Goal: Communication & Community: Answer question/provide support

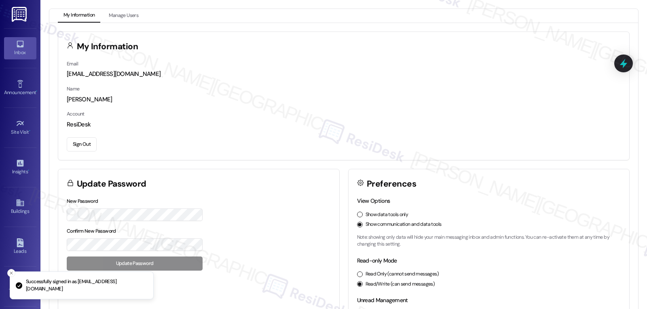
click at [13, 49] on div "Inbox" at bounding box center [20, 52] width 40 height 8
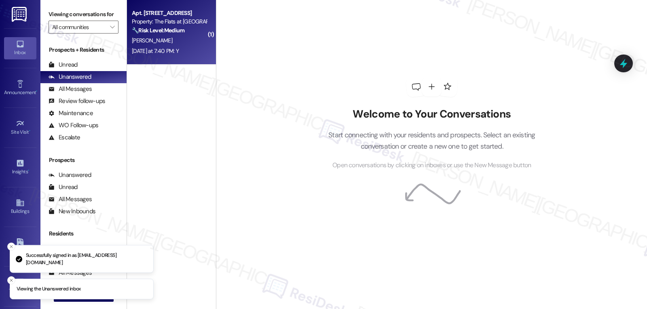
click at [142, 48] on div "[DATE] at 7:40 PM: Y [DATE] at 7:40 PM: Y" at bounding box center [155, 50] width 47 height 7
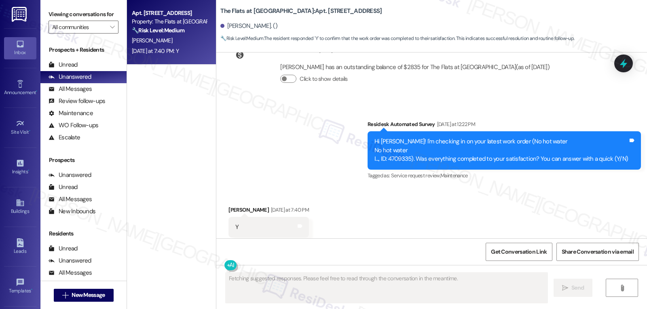
scroll to position [3512, 0]
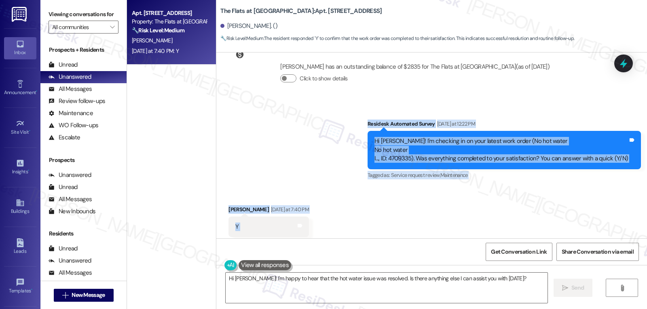
drag, startPoint x: 371, startPoint y: 106, endPoint x: 299, endPoint y: 225, distance: 138.9
click at [299, 225] on div "Survey, sent via SMS Residesk Automated Survey [DATE] 12:23 PM Hi [PERSON_NAME]…" at bounding box center [431, 146] width 430 height 186
copy div "Residesk Automated Survey [DATE] at 12:22 PM Hi [PERSON_NAME]! I'm checking in …"
drag, startPoint x: 380, startPoint y: 279, endPoint x: 408, endPoint y: 280, distance: 27.5
click at [380, 279] on textarea "Hi [PERSON_NAME]! I'm happy to hear that the hot water issue was resolved. Is t…" at bounding box center [386, 288] width 322 height 30
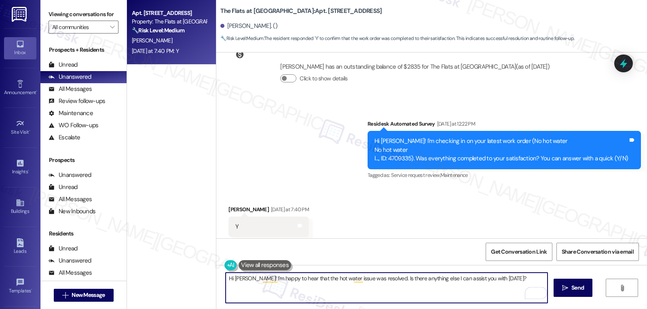
paste textarea "f you ever have any questions or need anything, don’t hesitate to reach out. I’…"
type textarea "Hi [PERSON_NAME]! I'm happy to hear that the hot water issue was resolved. If y…"
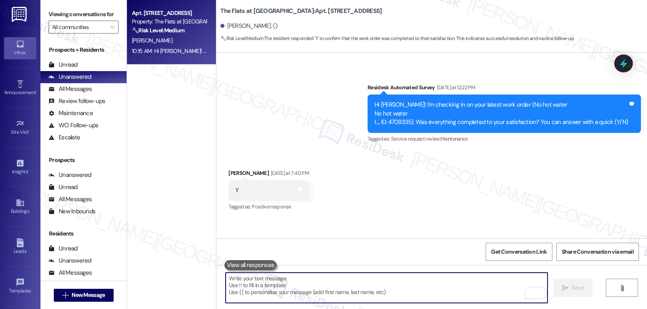
scroll to position [3577, 0]
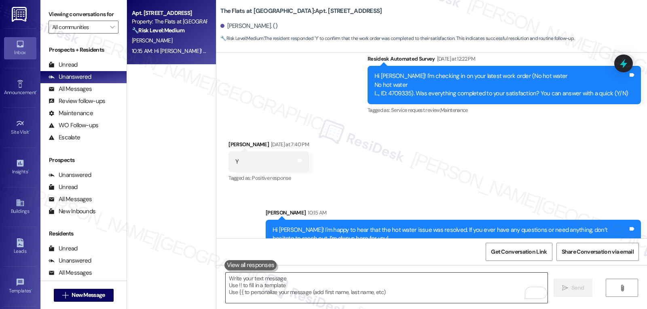
click at [305, 293] on textarea "To enrich screen reader interactions, please activate Accessibility in Grammarl…" at bounding box center [386, 288] width 322 height 30
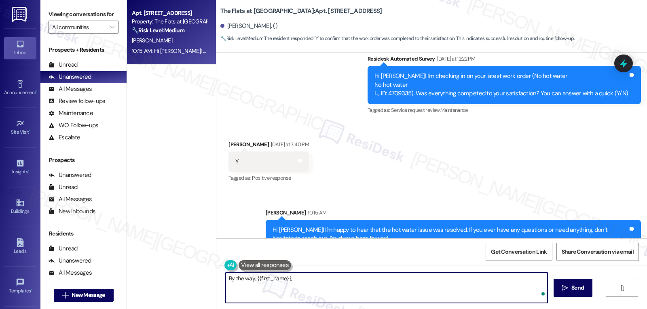
paste textarea "Just curious—has {{property}} been everything you hoped for? I’d love to hear y…"
click at [290, 278] on textarea "By the way, {{first_name}}, Just curious—has {{property}} been everything you h…" at bounding box center [386, 288] width 322 height 30
click at [512, 280] on textarea "By the way, {{first_name}}, just curious—has {{property}} been everything you h…" at bounding box center [386, 288] width 322 height 30
type textarea "By the way, {{first_name}}, just curious—has {{property}} been everything you h…"
click at [574, 291] on span "Send" at bounding box center [577, 288] width 13 height 8
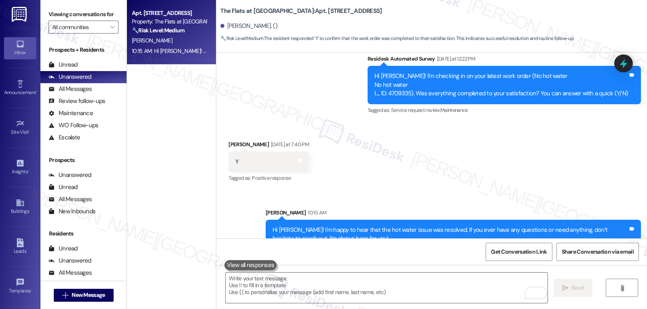
scroll to position [3512, 0]
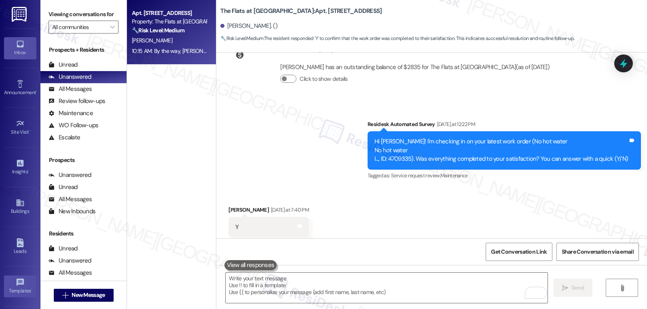
click at [11, 289] on div "Templates •" at bounding box center [20, 291] width 40 height 8
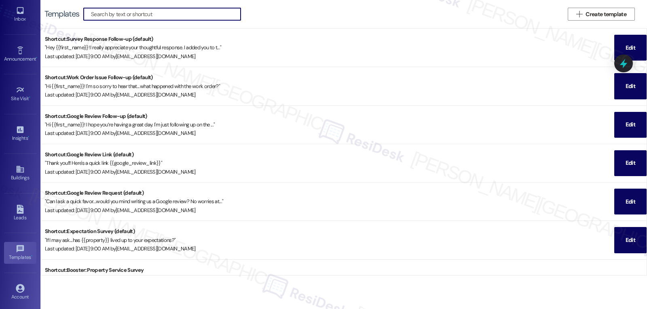
scroll to position [76, 0]
click at [16, 249] on icon at bounding box center [20, 245] width 9 height 9
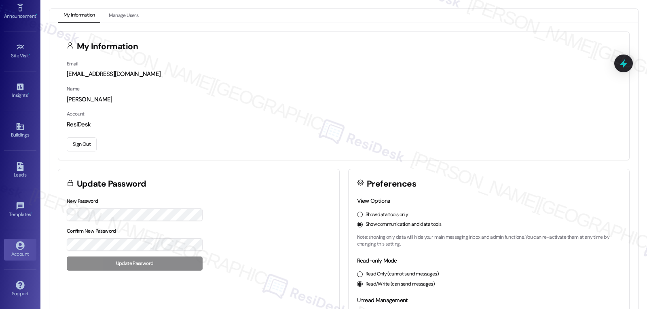
click at [88, 145] on button "Sign Out" at bounding box center [82, 144] width 30 height 14
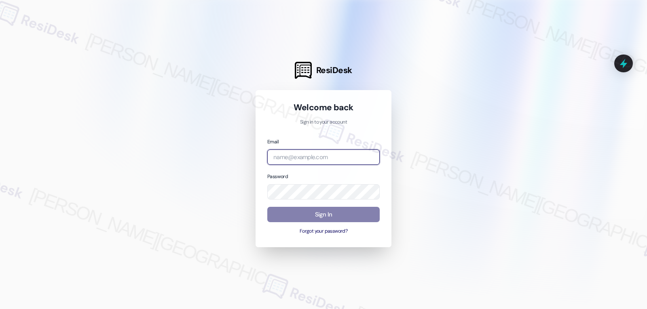
drag, startPoint x: 293, startPoint y: 154, endPoint x: 297, endPoint y: 155, distance: 4.9
click at [293, 155] on input "email" at bounding box center [323, 158] width 112 height 16
click at [333, 156] on input "email" at bounding box center [323, 158] width 112 height 16
paste input "automated-surveys-archway_equities-jomar.punay@archway_[DOMAIN_NAME]"
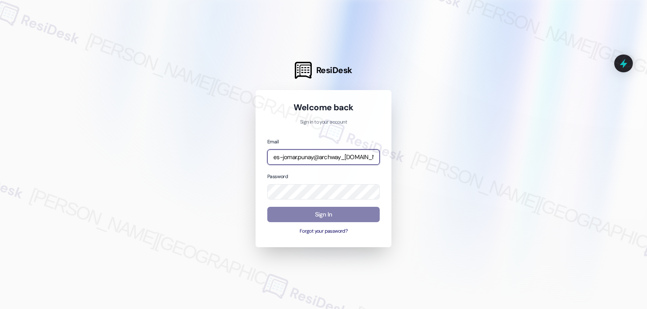
type input "automated-surveys-archway_equities-jomar.punay@archway_[DOMAIN_NAME]"
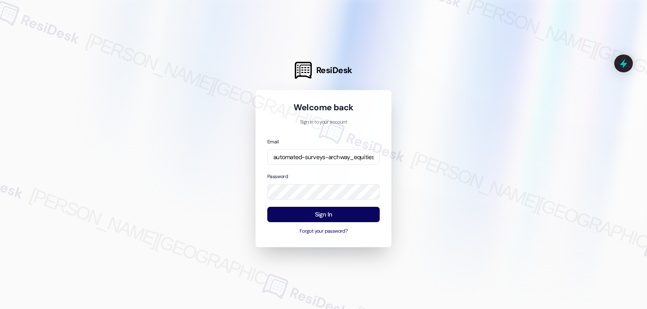
click at [331, 171] on div "Email automated-surveys-archway_equities-jomar.punay@archway_[DOMAIN_NAME] Pass…" at bounding box center [323, 186] width 112 height 98
click at [332, 215] on button "Sign In" at bounding box center [323, 215] width 112 height 16
